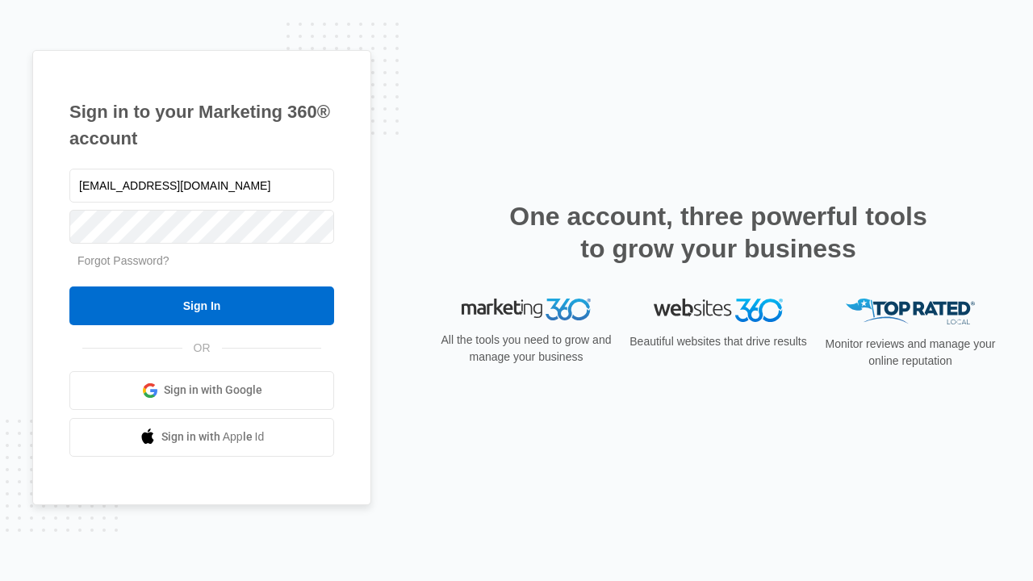
type input "dankie614@gmail.com"
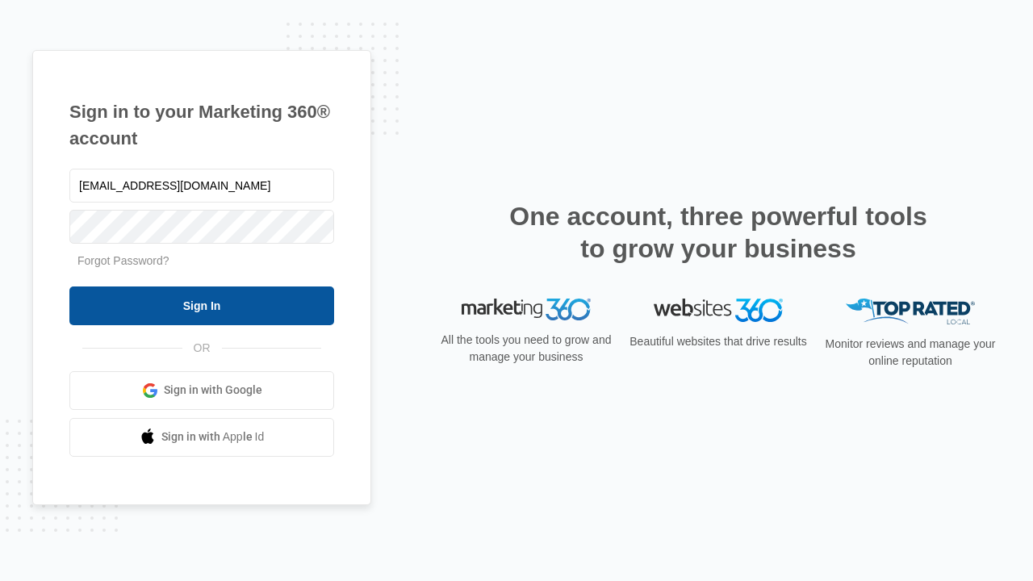
click at [202, 305] on input "Sign In" at bounding box center [201, 306] width 265 height 39
